Goal: Task Accomplishment & Management: Manage account settings

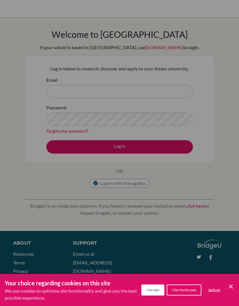
click at [168, 52] on div "Cookie Preferences" at bounding box center [119, 153] width 239 height 306
click at [135, 102] on div "Cookie Preferences" at bounding box center [119, 153] width 239 height 306
click at [228, 284] on icon "Cookie Control Close Icon" at bounding box center [230, 286] width 7 height 7
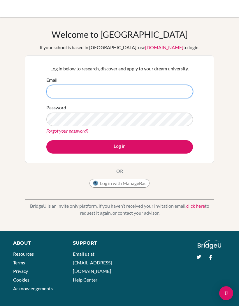
click at [164, 95] on input "Email" at bounding box center [119, 91] width 146 height 13
type input "n"
click at [141, 95] on input "2037n.parmar@gmail.com" at bounding box center [119, 91] width 146 height 13
type input "[EMAIL_ADDRESS][DOMAIN_NAME]"
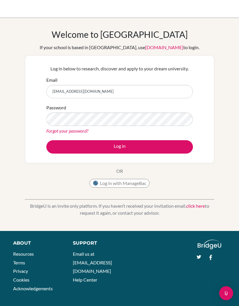
scroll to position [3, 0]
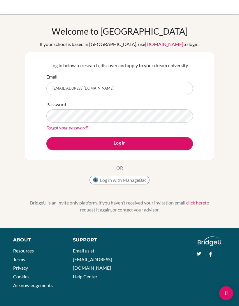
click at [175, 143] on button "Log in" at bounding box center [119, 143] width 146 height 13
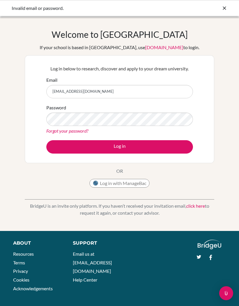
scroll to position [-1, 0]
click at [194, 207] on link "click here" at bounding box center [195, 206] width 19 height 6
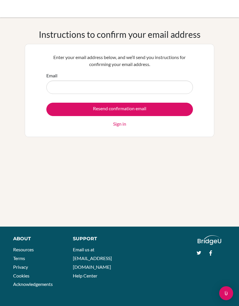
click at [176, 86] on input "Email" at bounding box center [119, 87] width 146 height 13
type input "[EMAIL_ADDRESS][DOMAIN_NAME]"
click at [164, 111] on input "Resend confirmation email" at bounding box center [119, 109] width 146 height 13
